Goal: Information Seeking & Learning: Learn about a topic

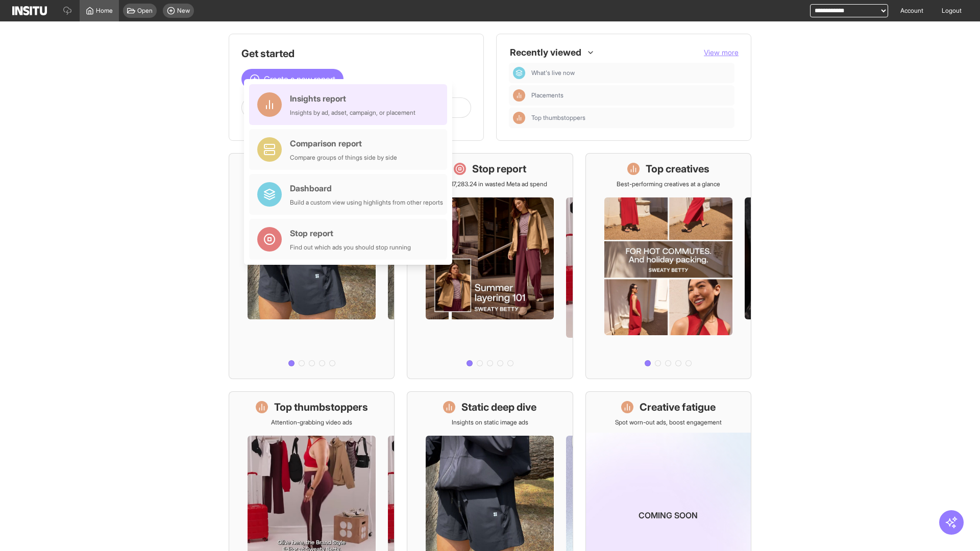
click at [351, 105] on div "Insights report Insights by ad, adset, campaign, or placement" at bounding box center [353, 104] width 126 height 24
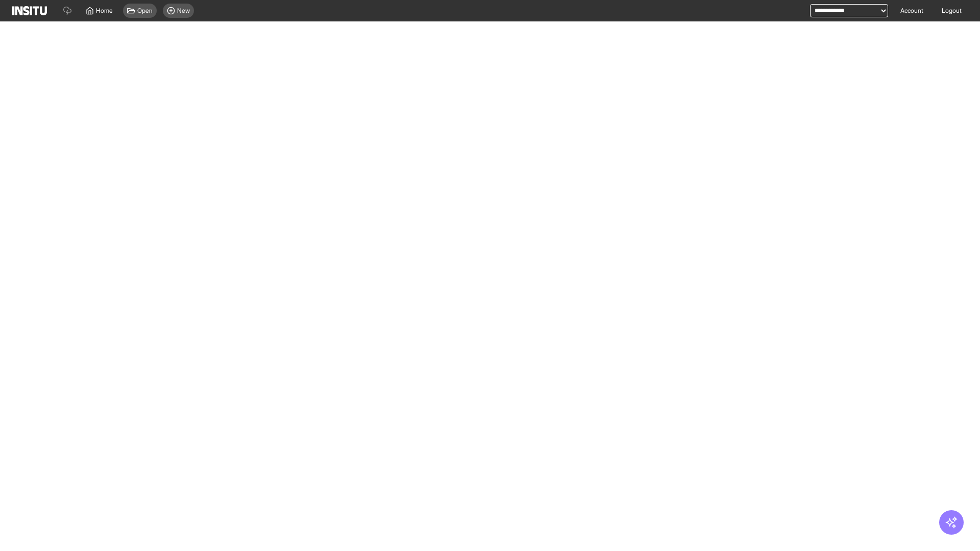
select select "**"
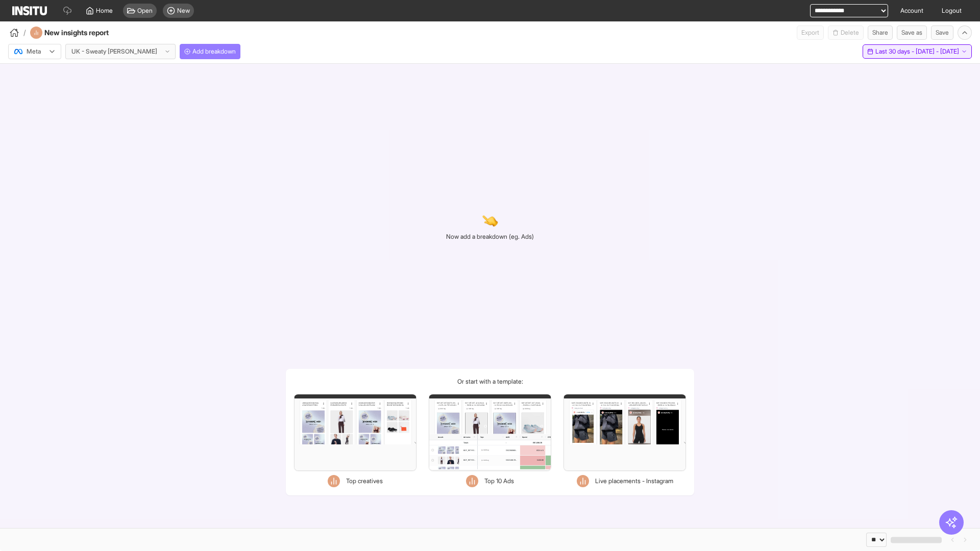
click at [894, 52] on span "Last 30 days - [DATE] - [DATE]" at bounding box center [917, 51] width 84 height 8
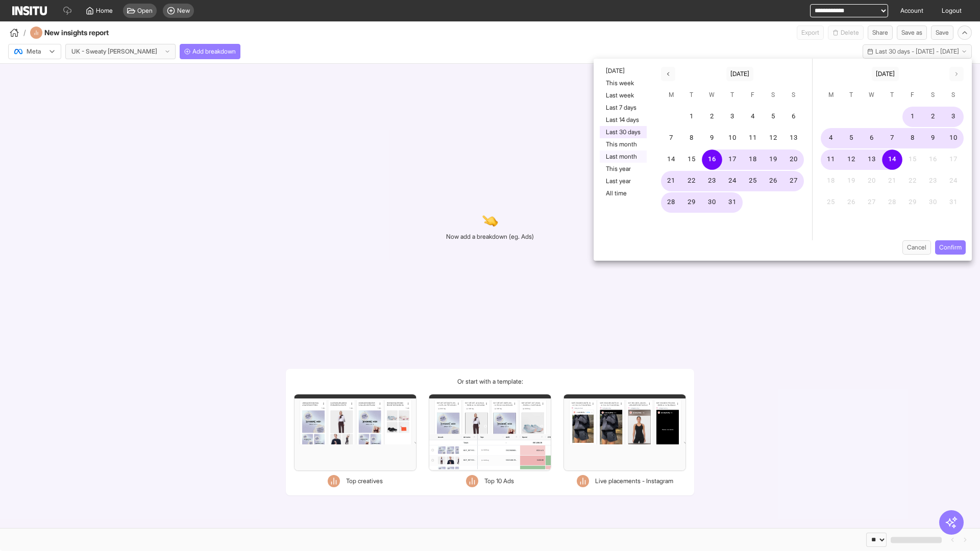
click at [622, 157] on button "Last month" at bounding box center [623, 157] width 47 height 12
